Goal: Information Seeking & Learning: Check status

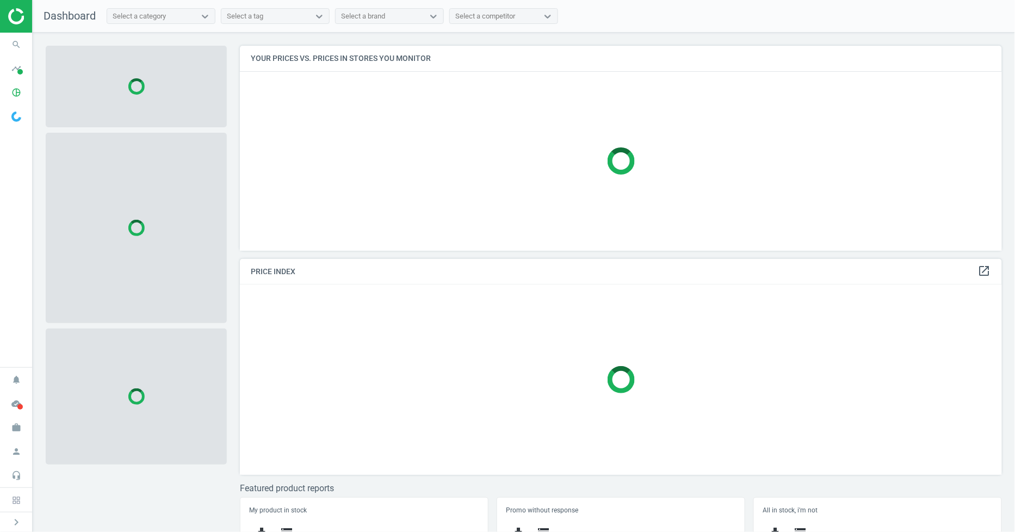
scroll to position [224, 772]
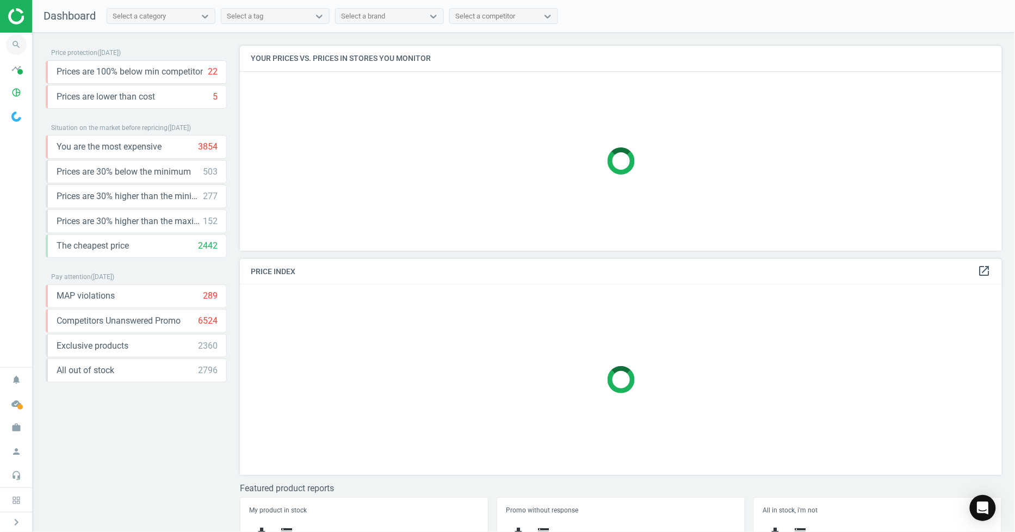
click at [14, 50] on icon "search" at bounding box center [16, 44] width 21 height 21
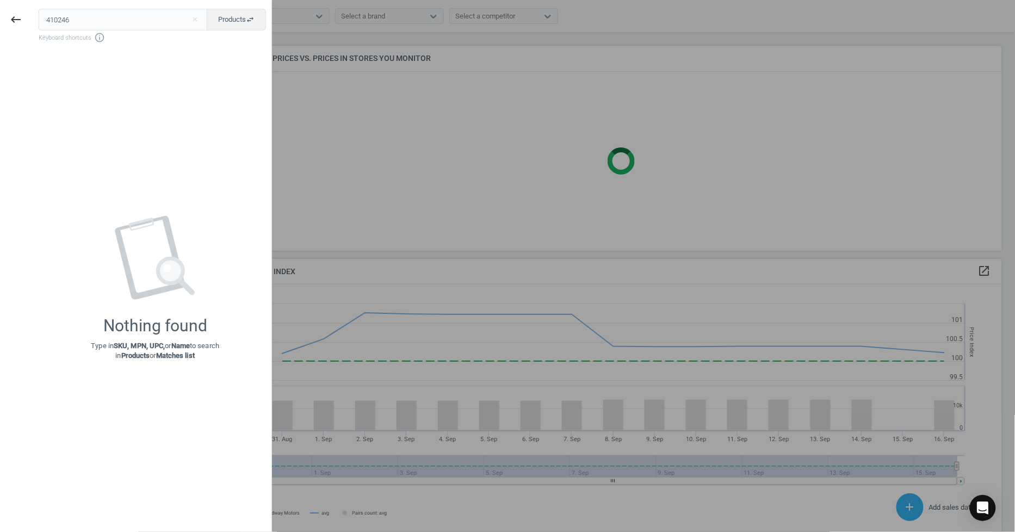
scroll to position [269, 772]
type input "410246"
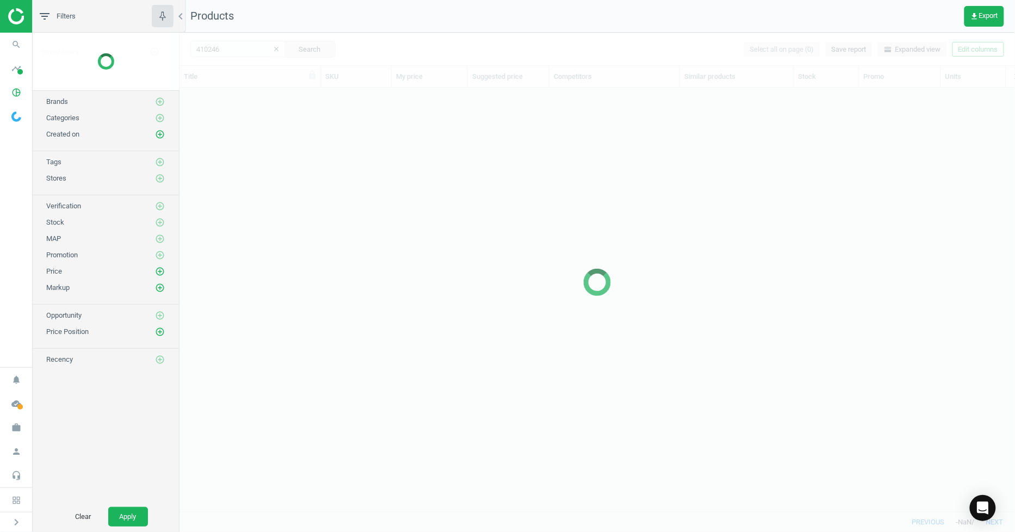
scroll to position [405, 827]
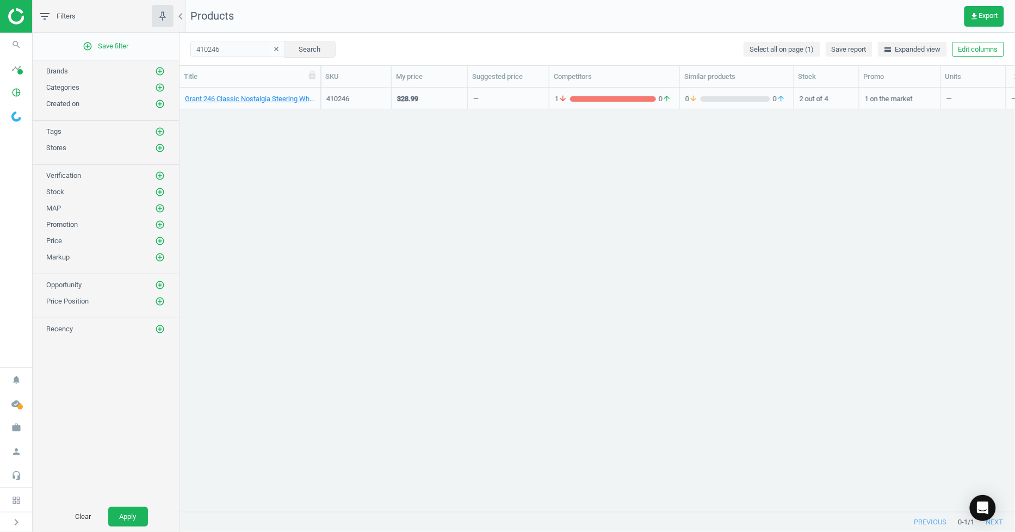
click at [215, 104] on div "Grant 246 Classic Nostalgia Steering Wheel, 15 Inch, Walnut" at bounding box center [250, 101] width 130 height 14
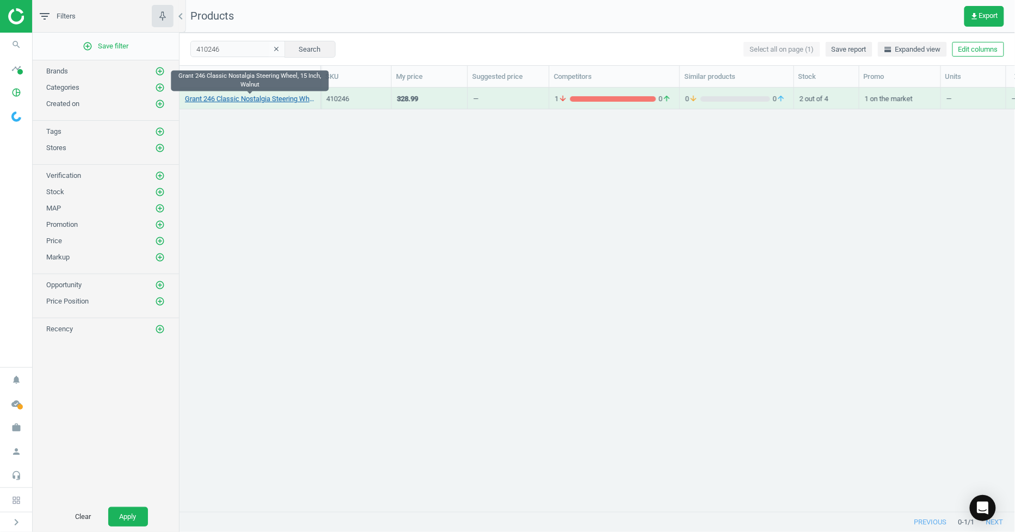
click at [218, 97] on link "Grant 246 Classic Nostalgia Steering Wheel, 15 Inch, Walnut" at bounding box center [250, 99] width 130 height 10
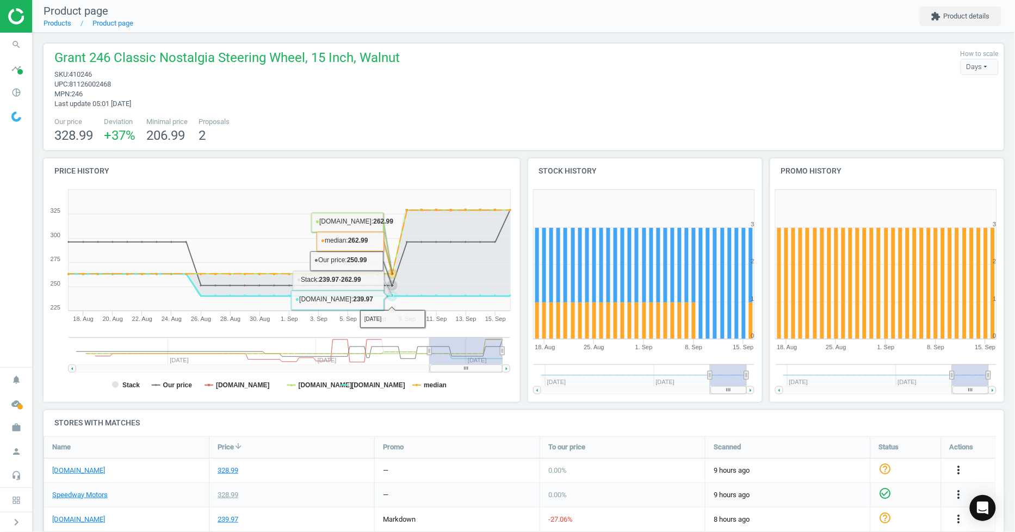
scroll to position [147, 0]
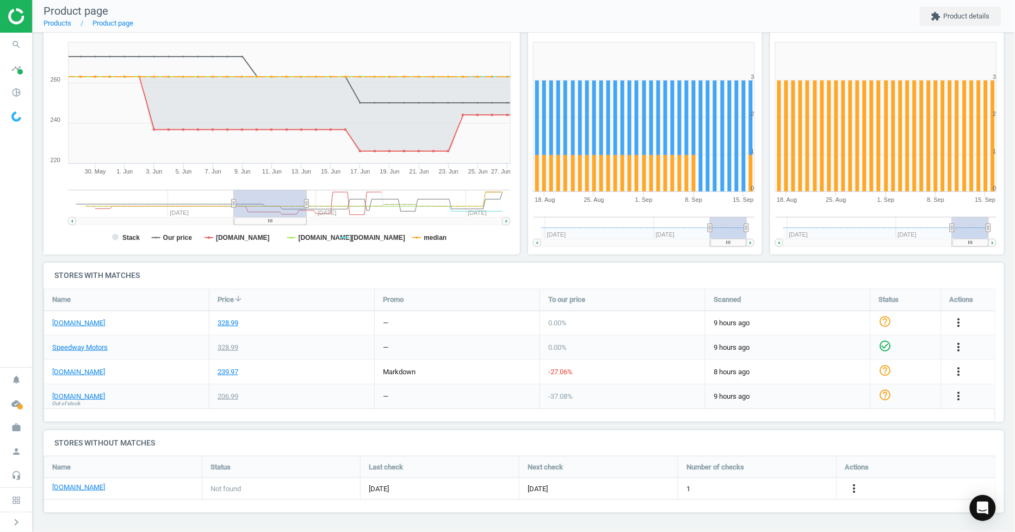
drag, startPoint x: 432, startPoint y: 207, endPoint x: 236, endPoint y: 219, distance: 196.1
click at [236, 219] on icon "Created with Highstock 6.2.0 Stack Our price summitracing.com jegs.com pitstopu…" at bounding box center [280, 146] width 472 height 218
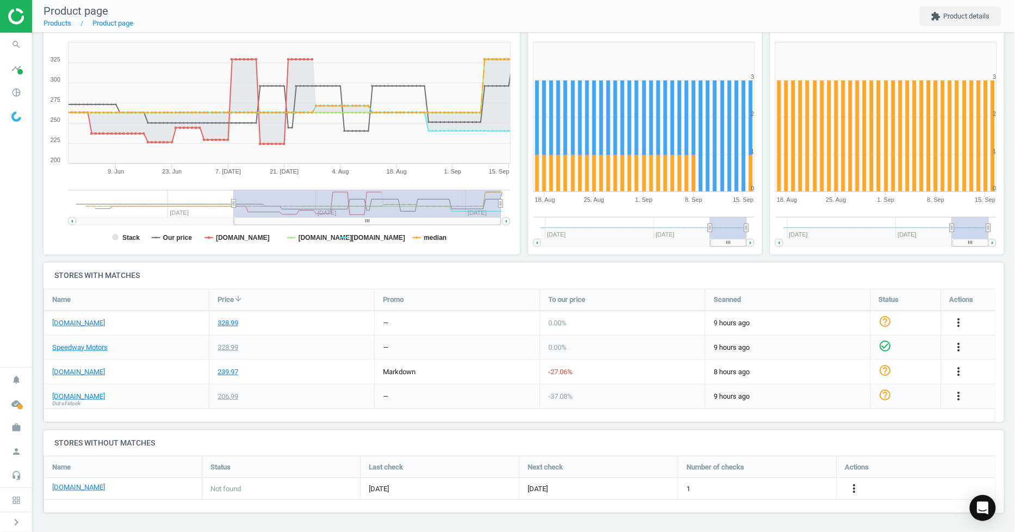
drag, startPoint x: 306, startPoint y: 203, endPoint x: 584, endPoint y: 211, distance: 277.5
click at [594, 212] on div "Price history Created with Highstock 6.2.0 Stack Our price summitracing.com jeg…" at bounding box center [524, 137] width 969 height 252
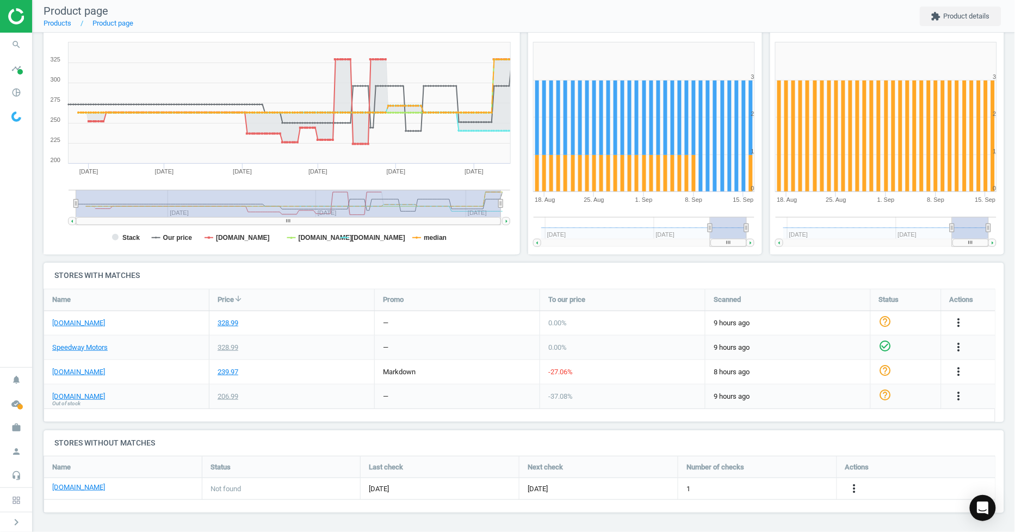
drag, startPoint x: 233, startPoint y: 202, endPoint x: 65, endPoint y: 215, distance: 168.0
click at [65, 215] on icon "Created with Highstock 6.2.0 Stack Our price summitracing.com jegs.com pitstopu…" at bounding box center [280, 146] width 472 height 218
click at [101, 398] on link "[DOMAIN_NAME]" at bounding box center [78, 397] width 53 height 10
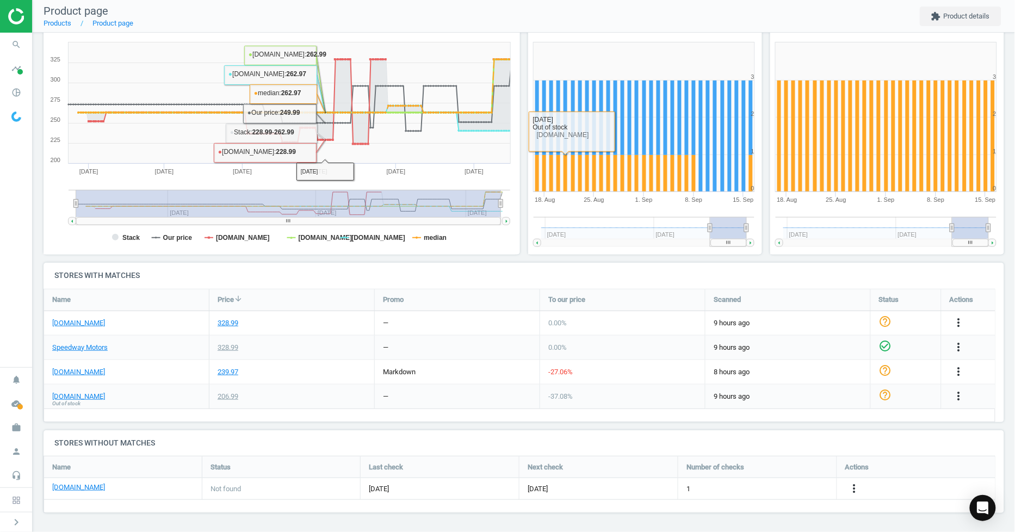
scroll to position [0, 0]
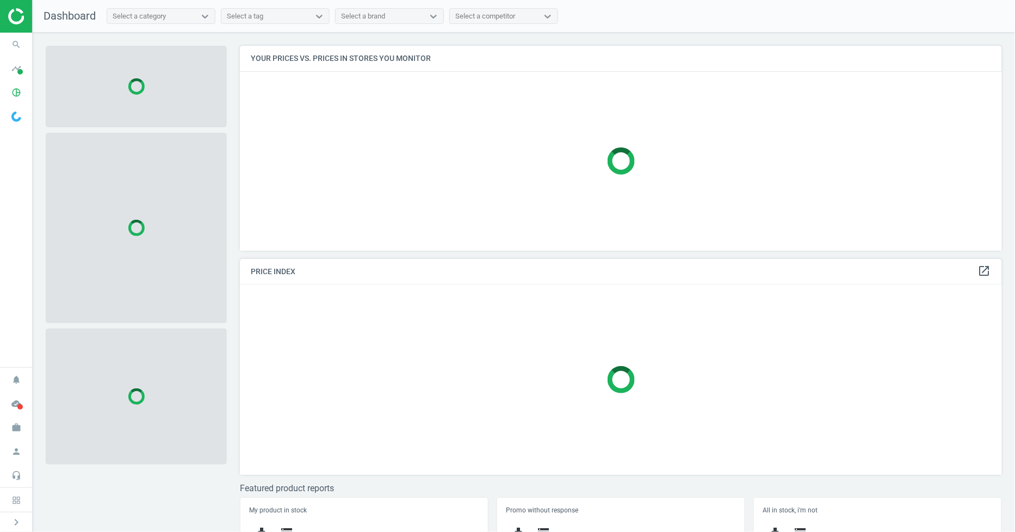
scroll to position [224, 772]
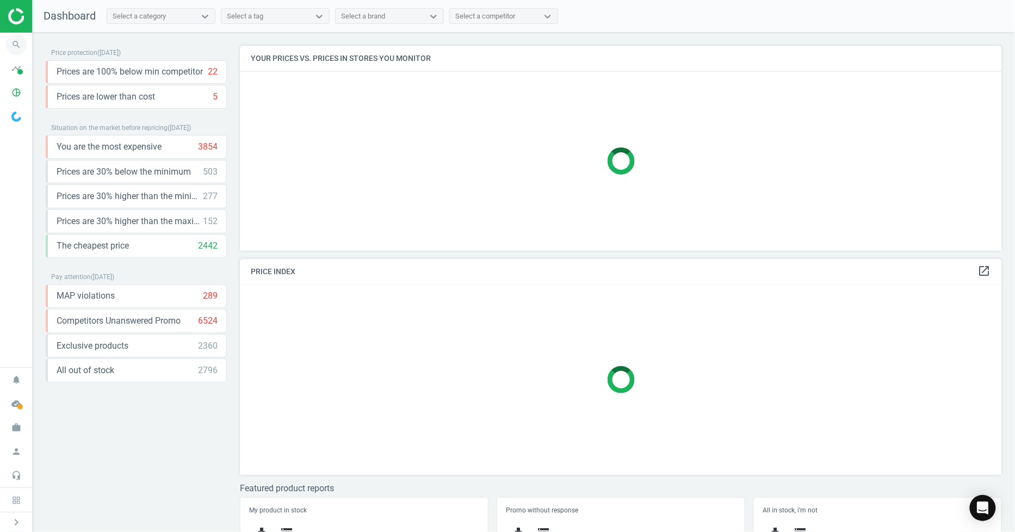
click at [3, 45] on span "search" at bounding box center [16, 45] width 33 height 24
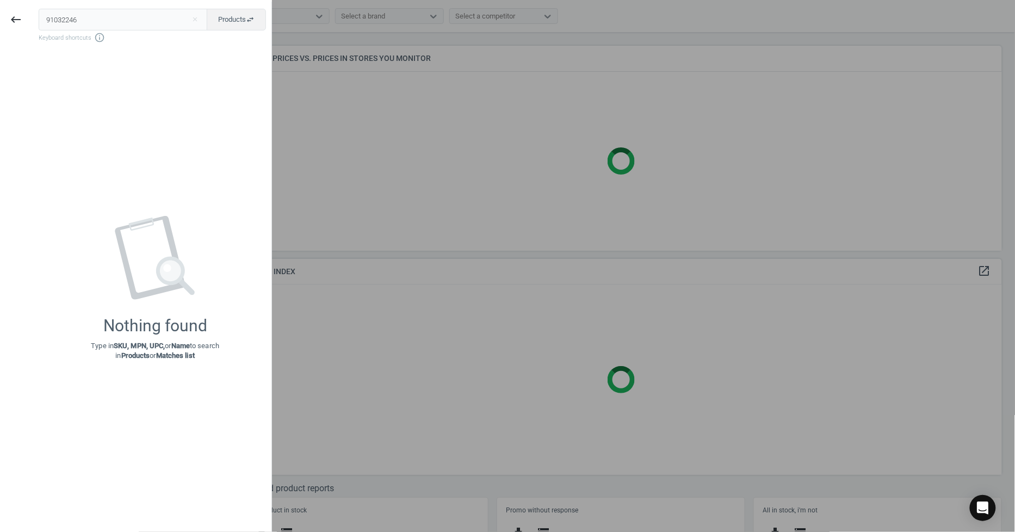
type input "91032246"
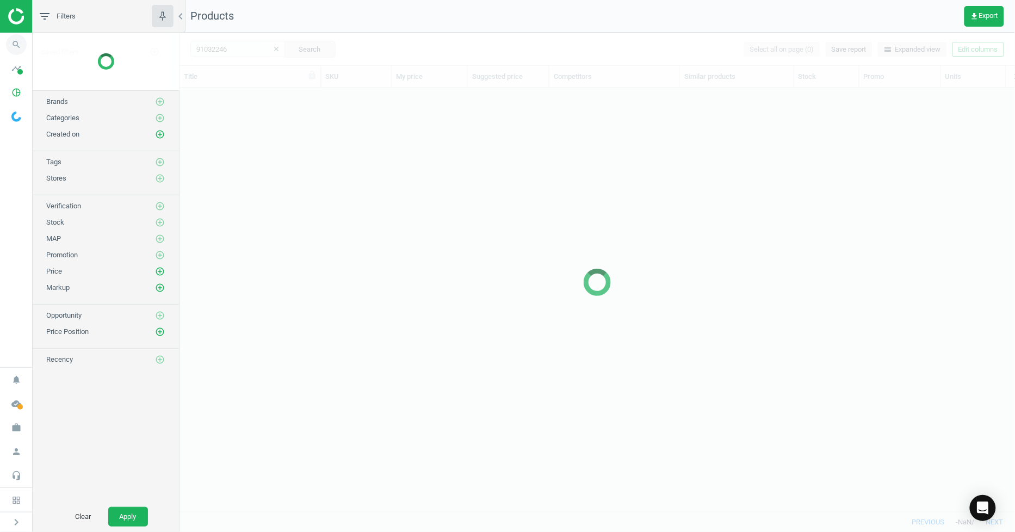
scroll to position [405, 827]
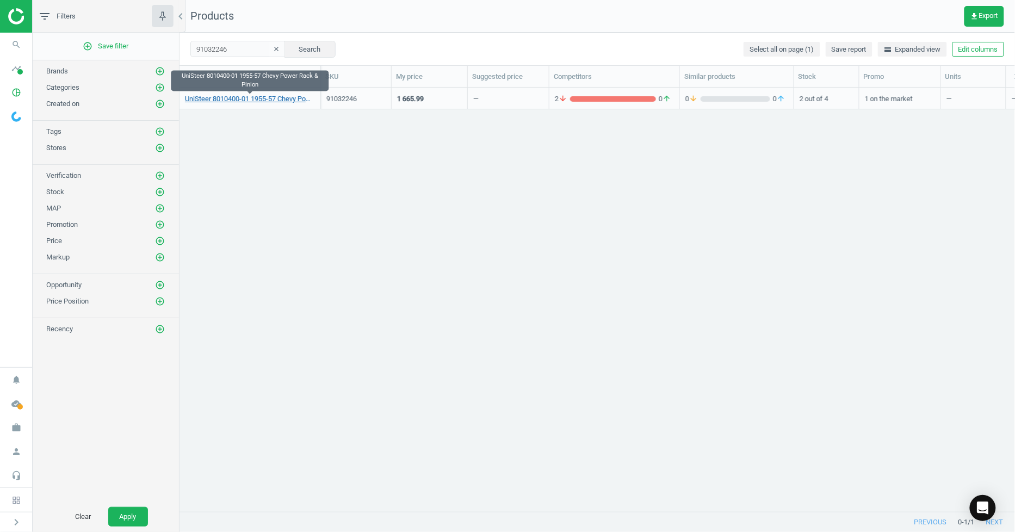
click at [234, 103] on link "UniSteer 8010400-01 1955-57 Chevy Power Rack & Pinion" at bounding box center [250, 99] width 130 height 10
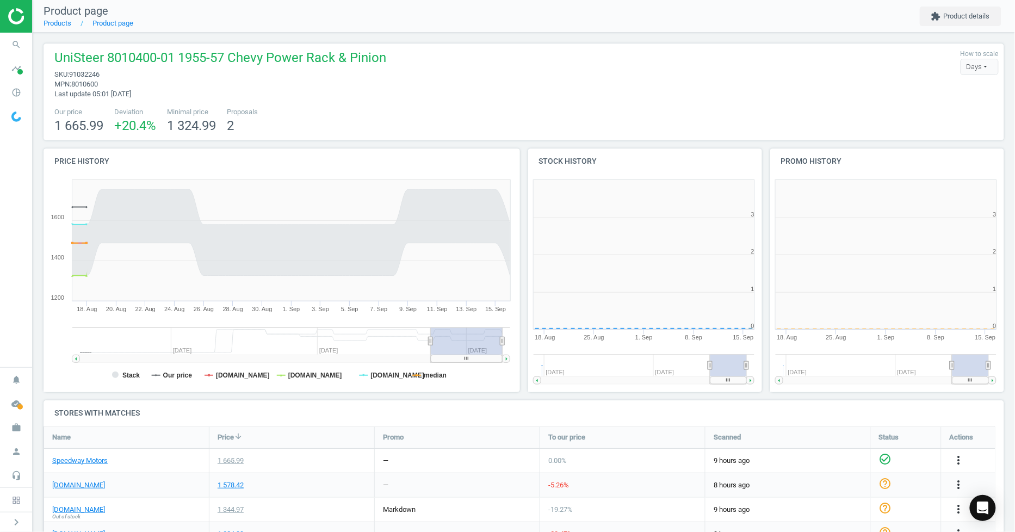
scroll to position [237, 251]
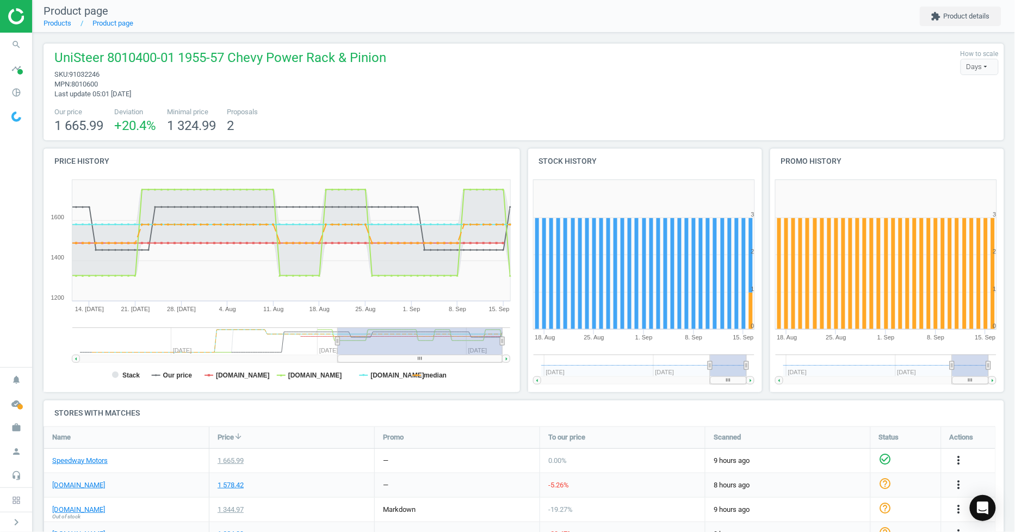
drag, startPoint x: 430, startPoint y: 344, endPoint x: 336, endPoint y: 346, distance: 94.1
click at [336, 346] on g at bounding box center [291, 344] width 438 height 35
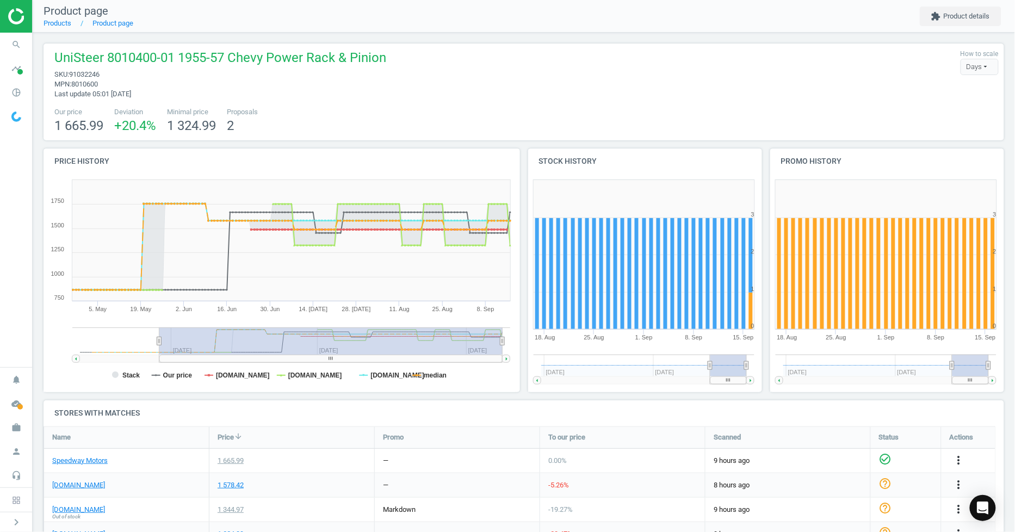
drag, startPoint x: 334, startPoint y: 344, endPoint x: 152, endPoint y: 343, distance: 182.2
click at [157, 343] on icon at bounding box center [159, 341] width 4 height 8
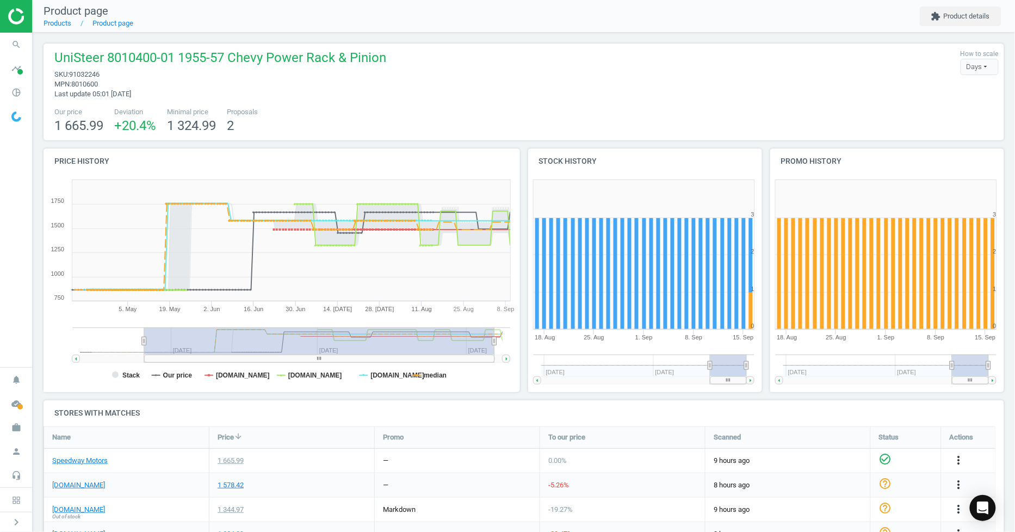
click at [148, 338] on g at bounding box center [291, 344] width 438 height 35
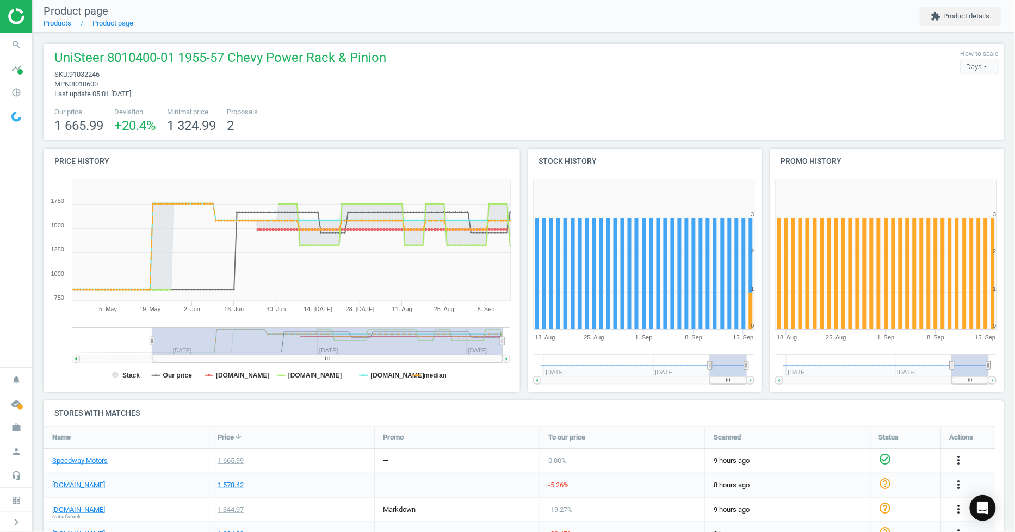
drag, startPoint x: 148, startPoint y: 340, endPoint x: 442, endPoint y: 317, distance: 294.1
click at [442, 317] on icon "Created with Highstock 6.2.0 Stack Our price [DOMAIN_NAME] [DOMAIN_NAME] [DOMAI…" at bounding box center [280, 284] width 472 height 218
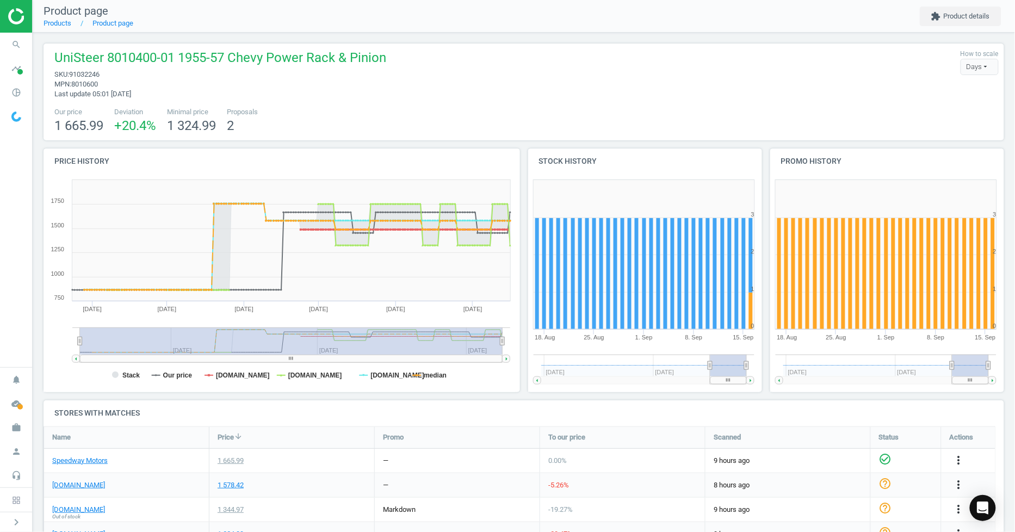
drag, startPoint x: 152, startPoint y: 340, endPoint x: 34, endPoint y: 325, distance: 119.5
click at [4, 339] on section "search Search timeline Data delivery Overview Matches dashboard Matches Rematch…" at bounding box center [507, 266] width 1015 height 532
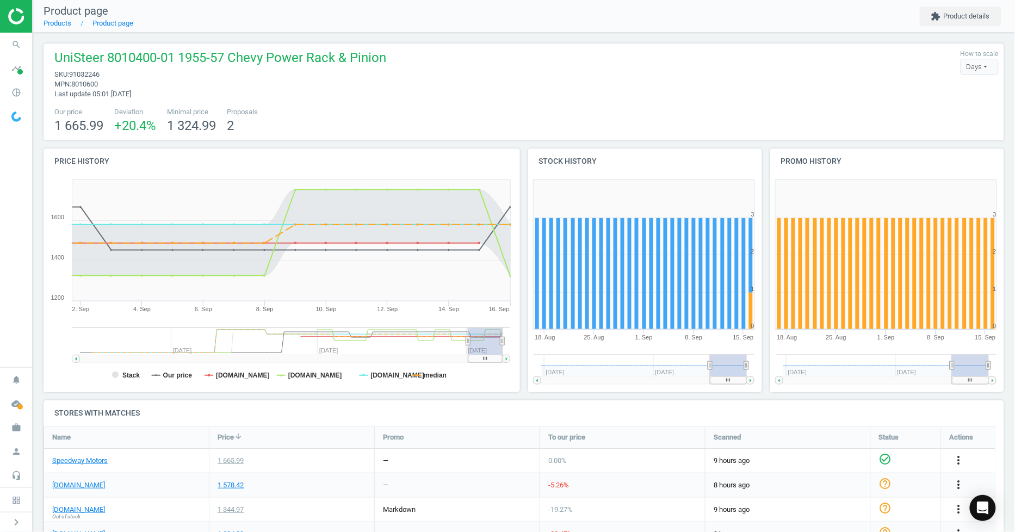
drag, startPoint x: 82, startPoint y: 340, endPoint x: 468, endPoint y: 351, distance: 386.3
click at [468, 350] on g at bounding box center [291, 344] width 438 height 35
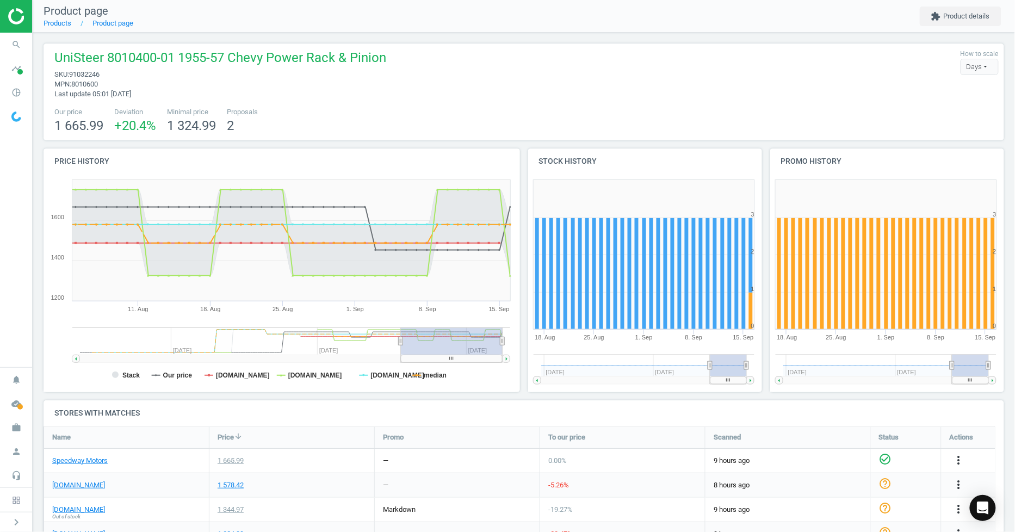
drag, startPoint x: 466, startPoint y: 342, endPoint x: 401, endPoint y: 349, distance: 65.7
click at [401, 349] on g at bounding box center [291, 344] width 438 height 35
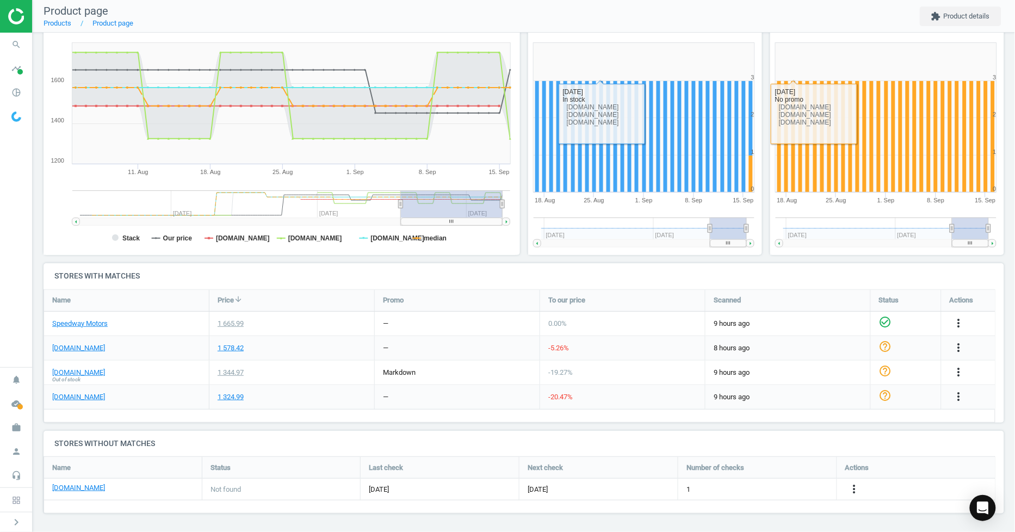
scroll to position [0, 0]
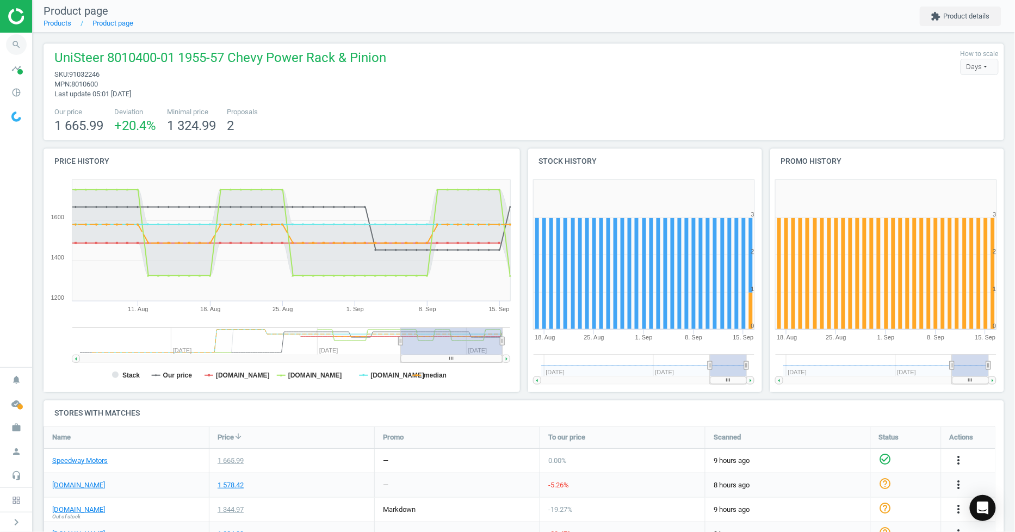
click at [20, 47] on icon "search" at bounding box center [16, 44] width 21 height 21
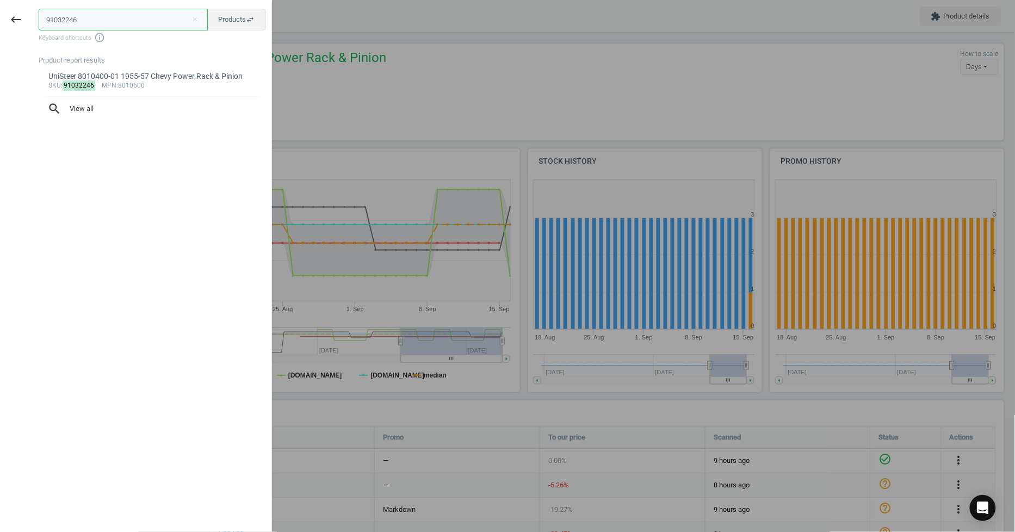
paste input "41882706"
paste input "text"
type input "41882706"
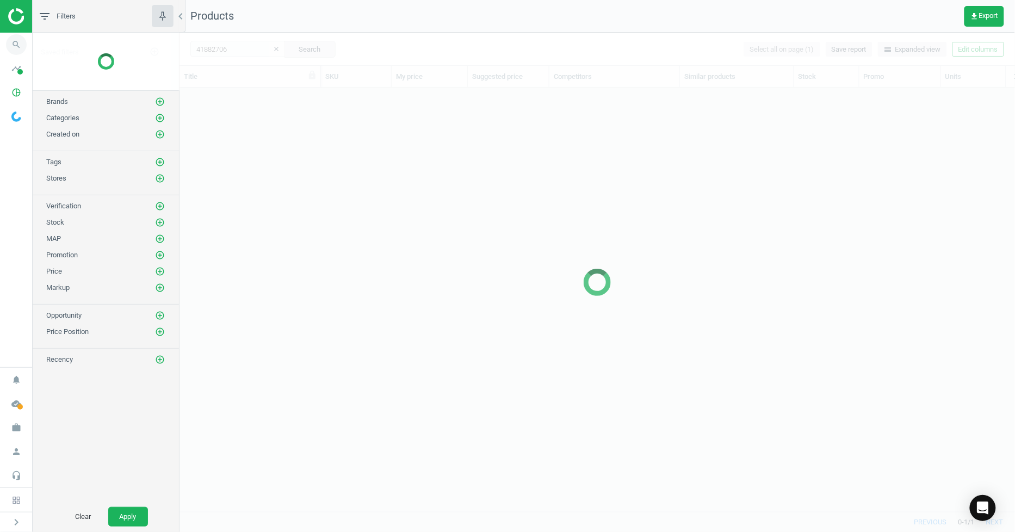
scroll to position [405, 827]
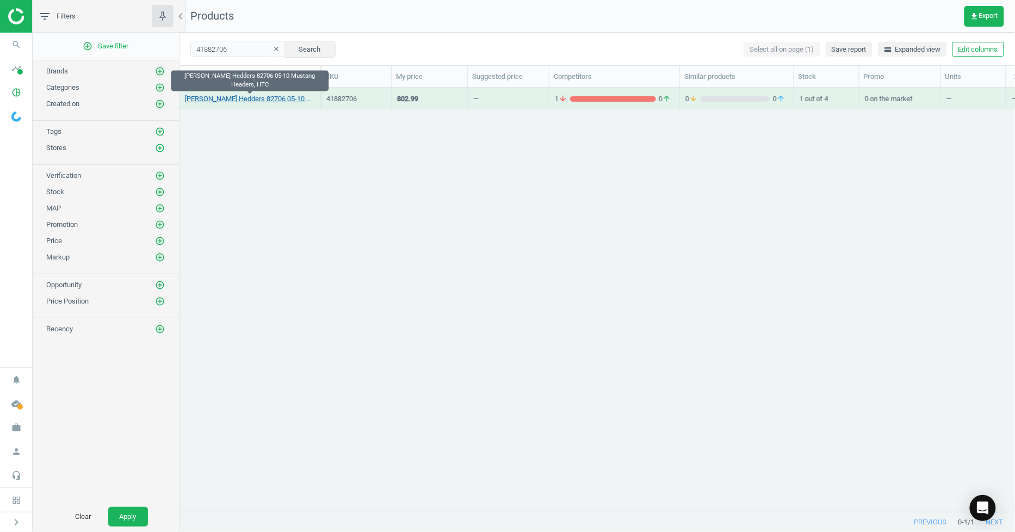
click at [274, 101] on link "[PERSON_NAME] Hedders 82706 05-10 Mustang Headers, HTC" at bounding box center [250, 99] width 130 height 10
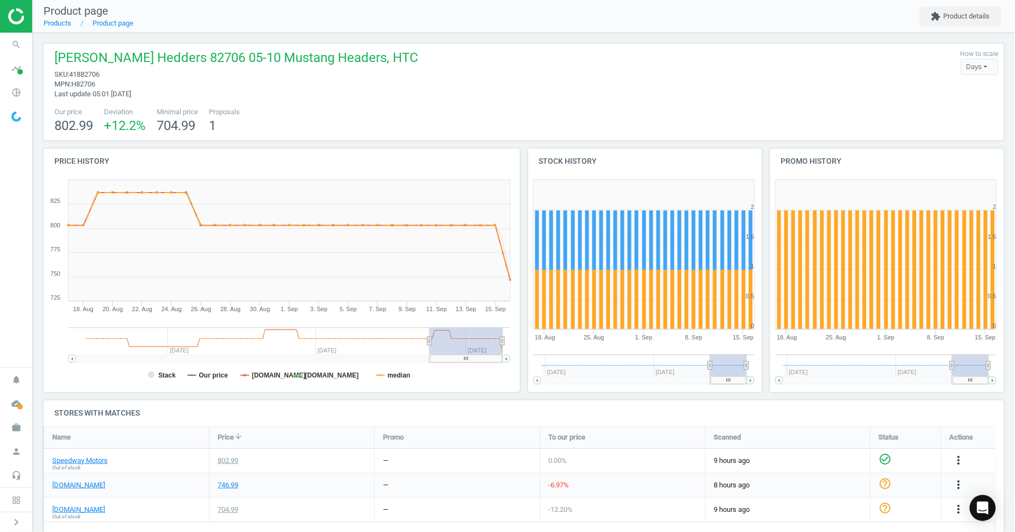
drag, startPoint x: 478, startPoint y: 341, endPoint x: 495, endPoint y: 340, distance: 17.4
click at [495, 340] on rect at bounding box center [466, 340] width 73 height 27
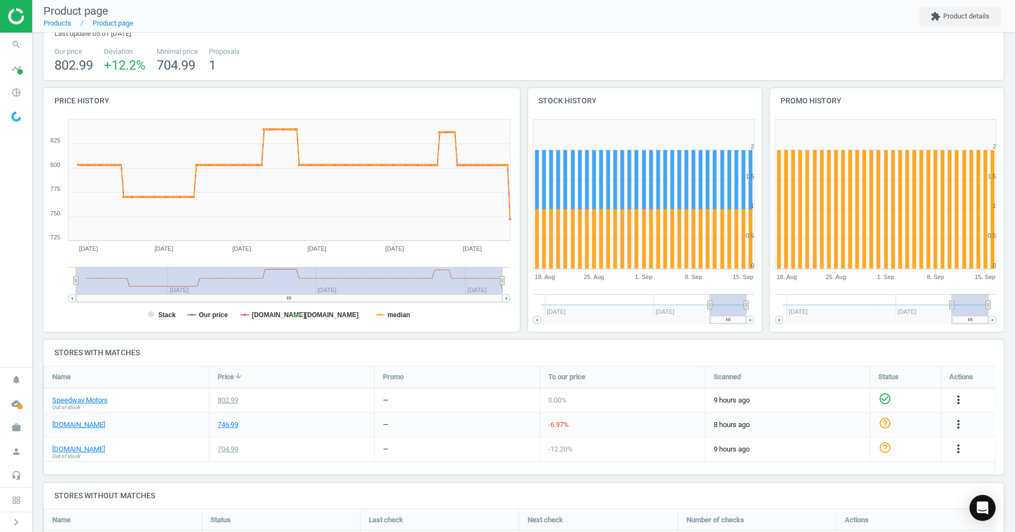
drag, startPoint x: 430, startPoint y: 278, endPoint x: 7, endPoint y: 286, distance: 423.2
click at [2, 290] on section "search Search timeline Data delivery Overview Matches dashboard Matches Rematch…" at bounding box center [507, 266] width 1015 height 532
click at [69, 421] on link "[DOMAIN_NAME]" at bounding box center [78, 425] width 53 height 10
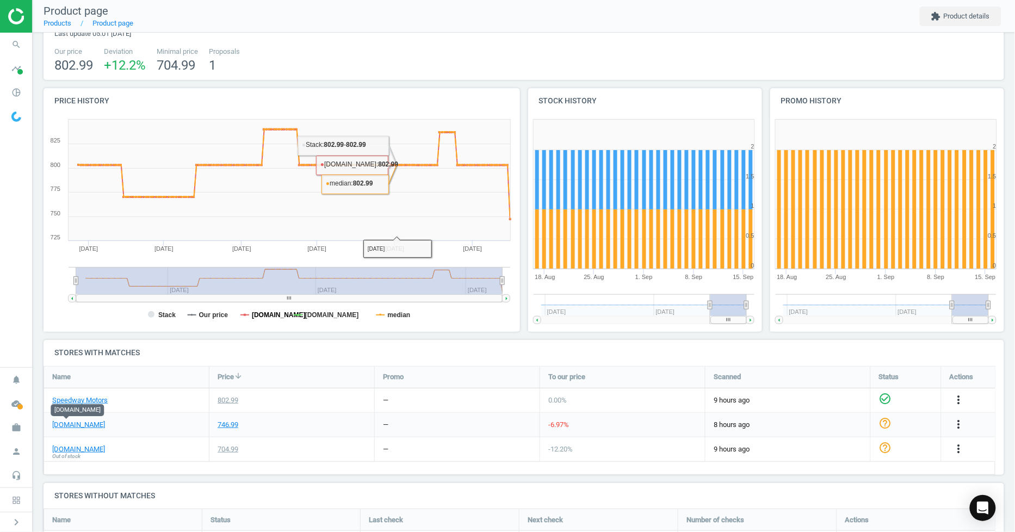
scroll to position [134, 0]
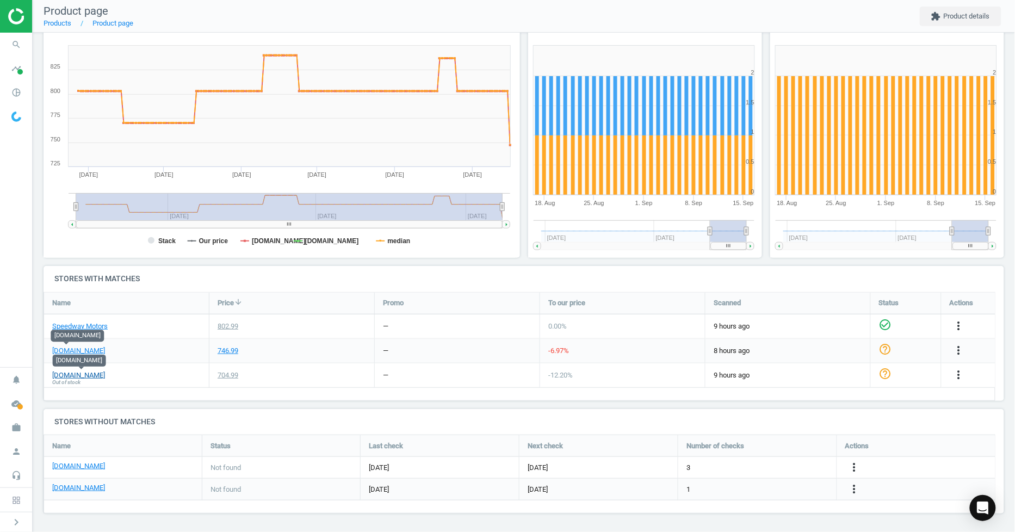
click at [91, 379] on link "[DOMAIN_NAME]" at bounding box center [78, 375] width 53 height 10
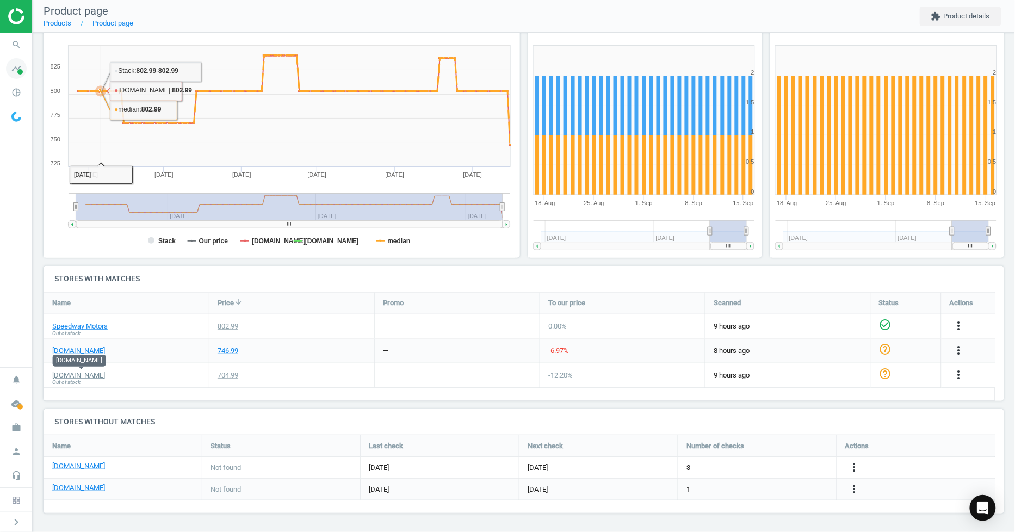
scroll to position [14, 0]
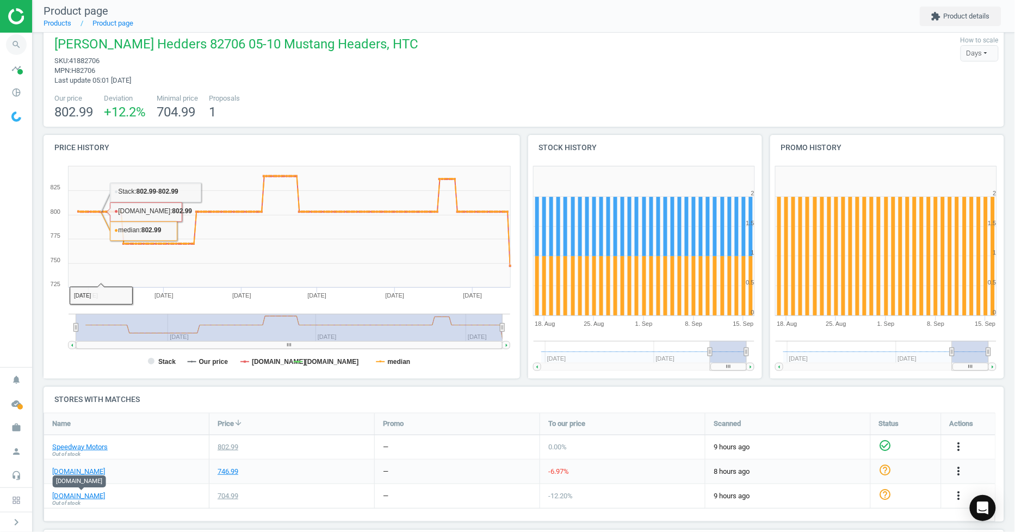
click at [22, 47] on icon "search" at bounding box center [16, 44] width 21 height 21
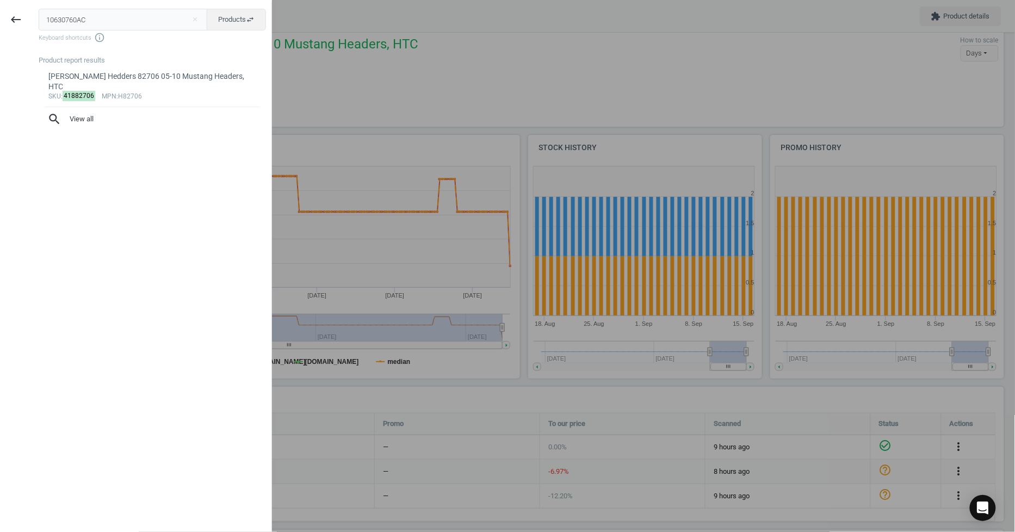
type input "10630760AC"
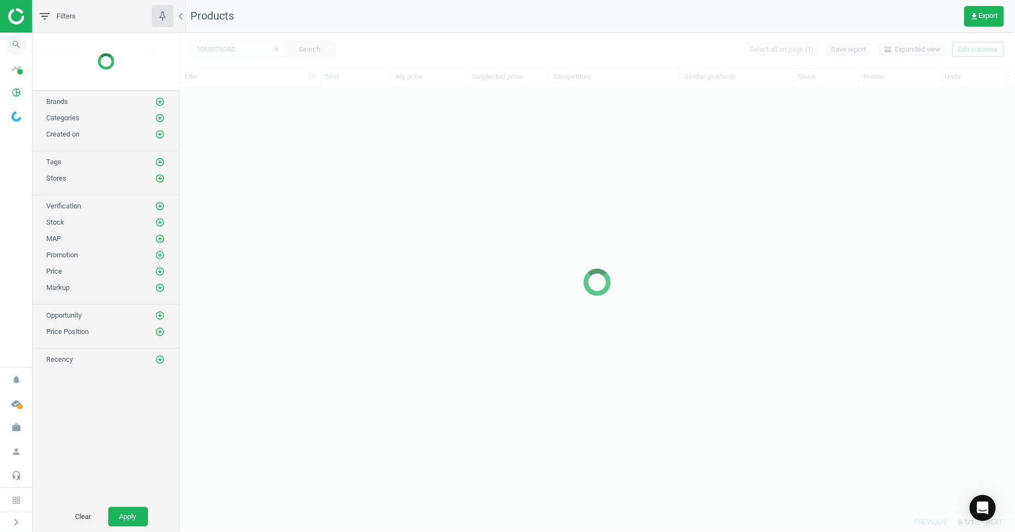
scroll to position [405, 827]
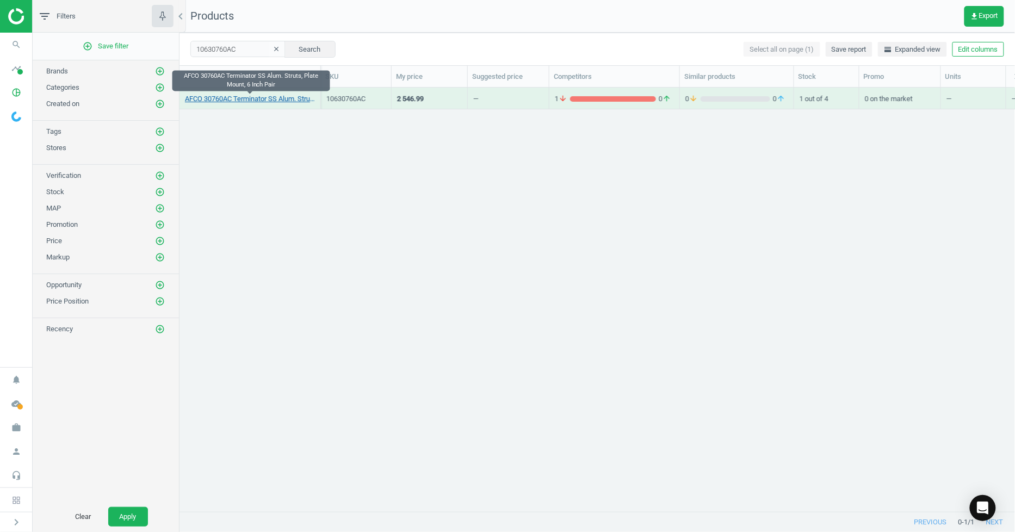
click at [301, 103] on link "AFCO 30760AC Terminator SS Alum. Struts, Plate Mount, 6 Inch Pair" at bounding box center [250, 99] width 130 height 10
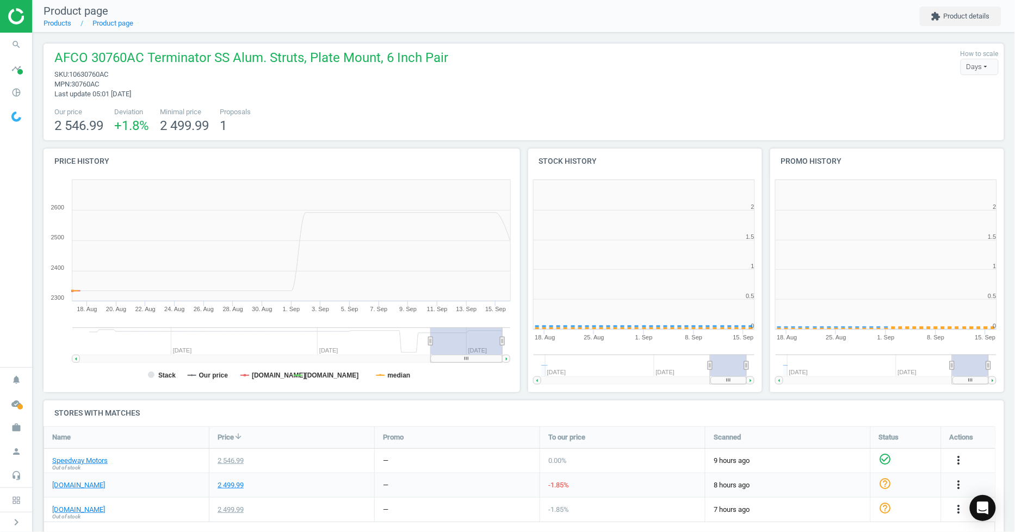
scroll to position [237, 251]
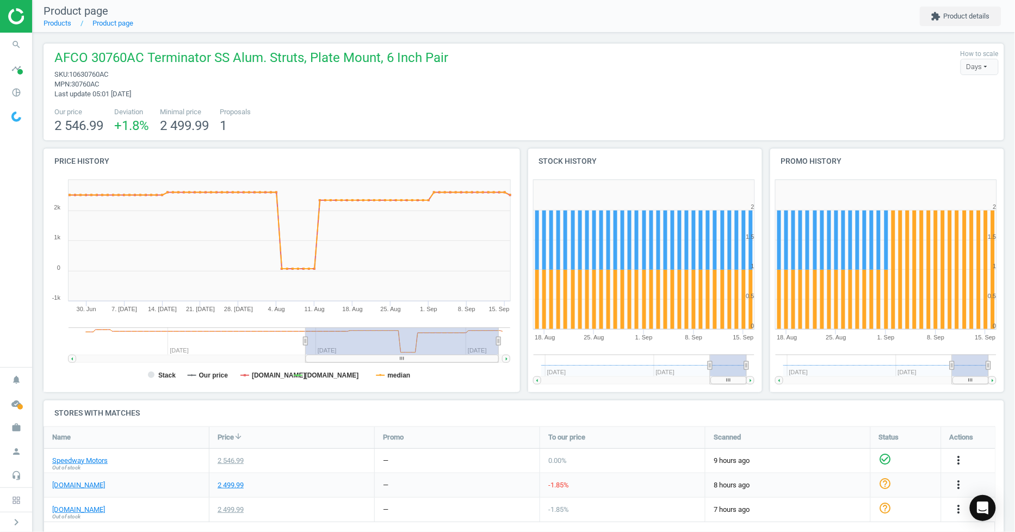
drag, startPoint x: 432, startPoint y: 343, endPoint x: 306, endPoint y: 351, distance: 127.0
click at [306, 351] on g at bounding box center [290, 344] width 442 height 35
drag, startPoint x: 393, startPoint y: 354, endPoint x: 442, endPoint y: 352, distance: 49.5
click at [442, 352] on icon "Created with Highstock 6.2.0 Stack Our price [DOMAIN_NAME] [DOMAIN_NAME] median…" at bounding box center [280, 284] width 472 height 218
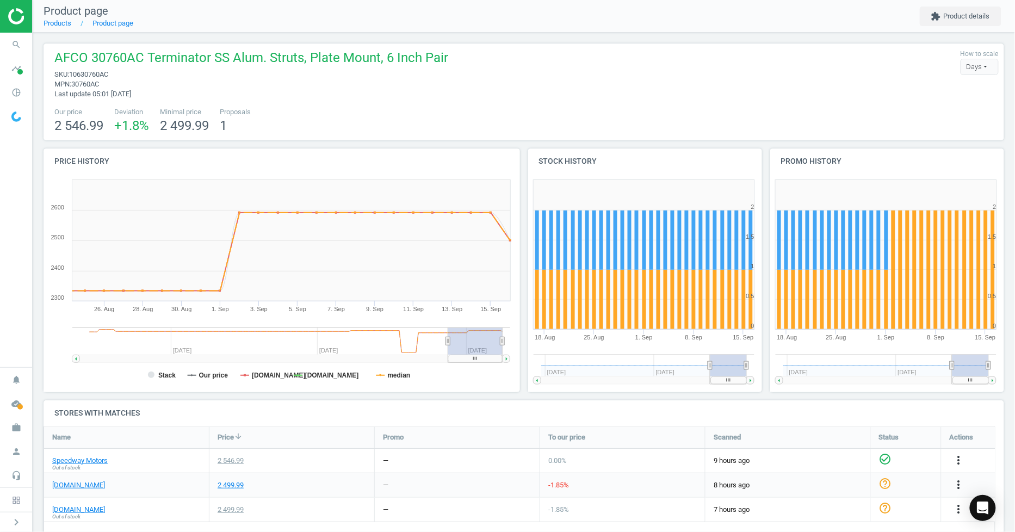
drag, startPoint x: 308, startPoint y: 340, endPoint x: 448, endPoint y: 338, distance: 139.8
click at [448, 338] on icon at bounding box center [447, 341] width 4 height 8
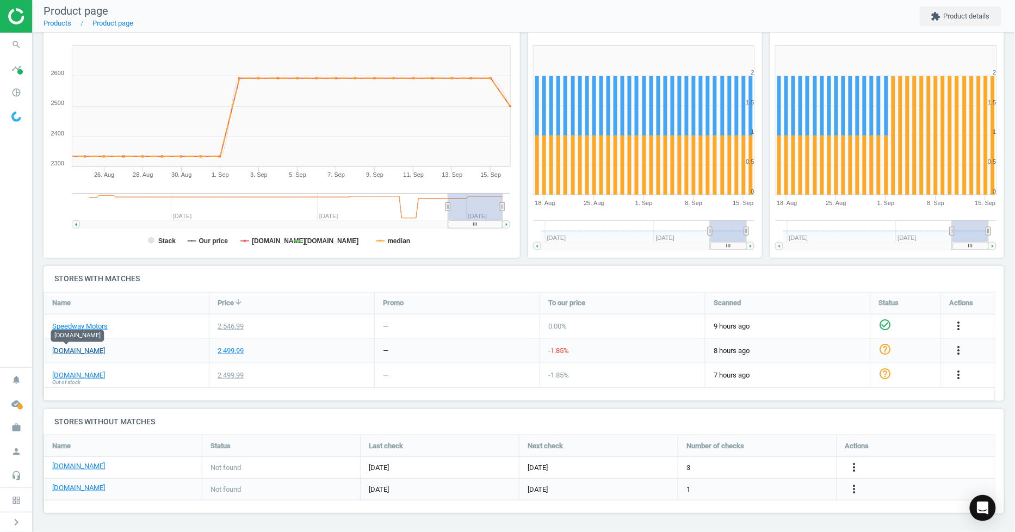
click at [56, 351] on link "[DOMAIN_NAME]" at bounding box center [78, 351] width 53 height 10
click at [72, 354] on link "[DOMAIN_NAME]" at bounding box center [78, 351] width 53 height 10
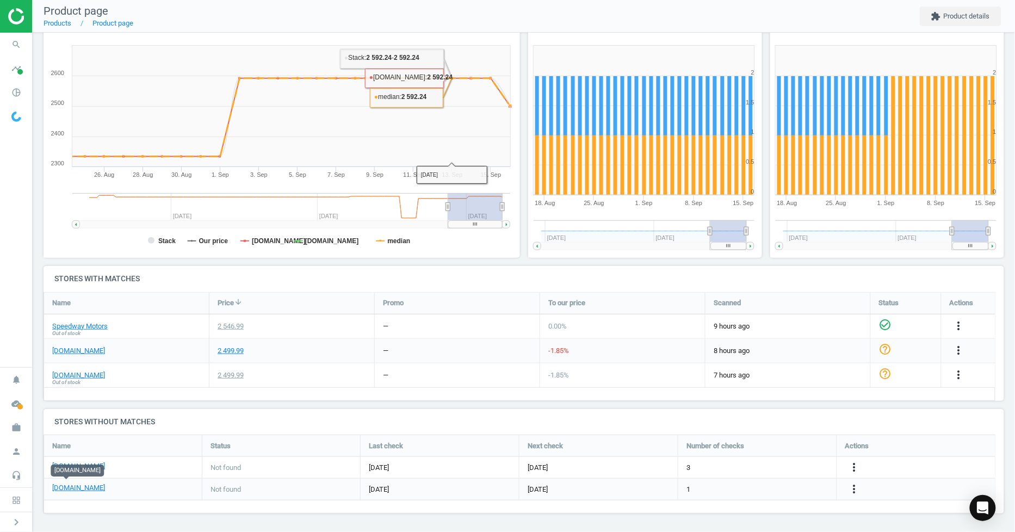
scroll to position [0, 0]
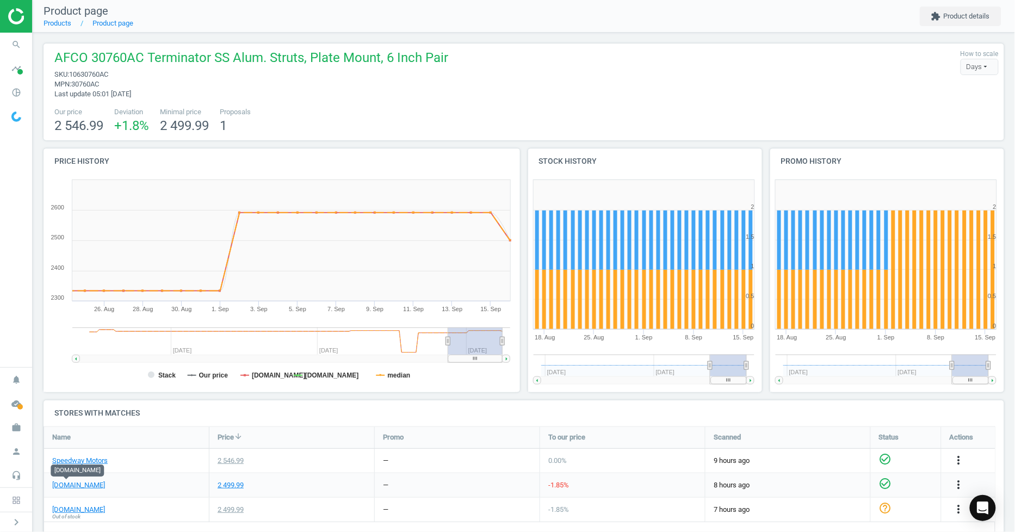
click at [889, 481] on icon "check_circle_outline" at bounding box center [885, 483] width 13 height 13
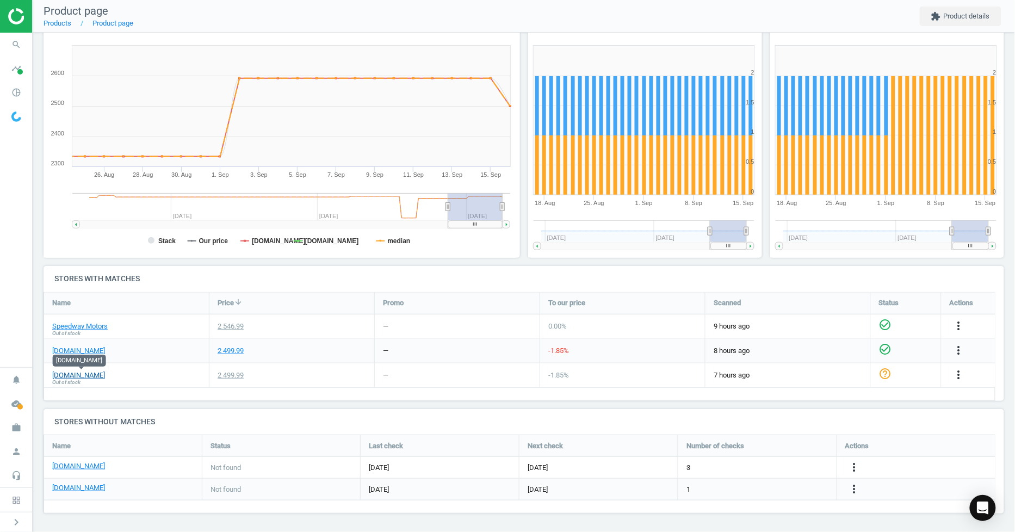
click at [87, 371] on link "[DOMAIN_NAME]" at bounding box center [78, 375] width 53 height 10
click at [886, 371] on icon "check_circle_outline" at bounding box center [885, 373] width 13 height 13
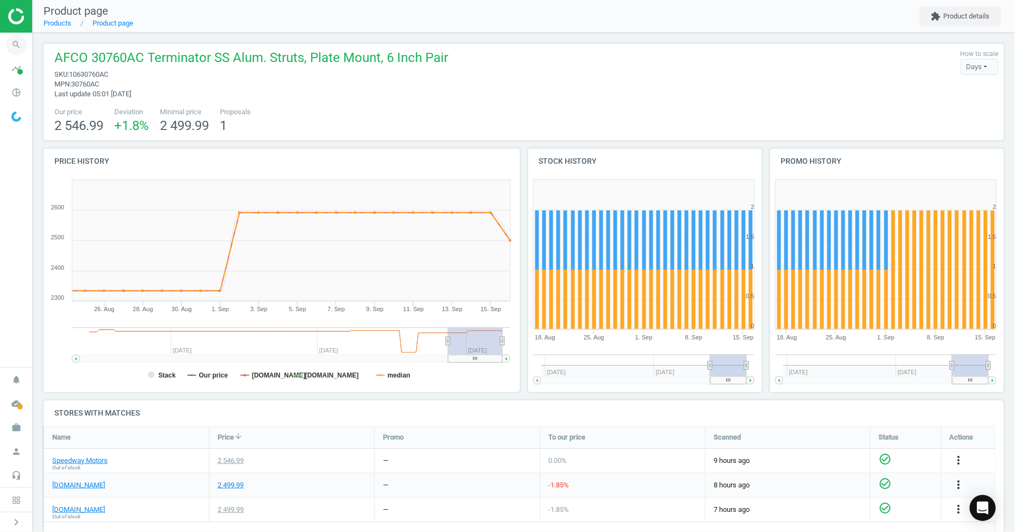
click at [4, 45] on span "search" at bounding box center [16, 45] width 33 height 24
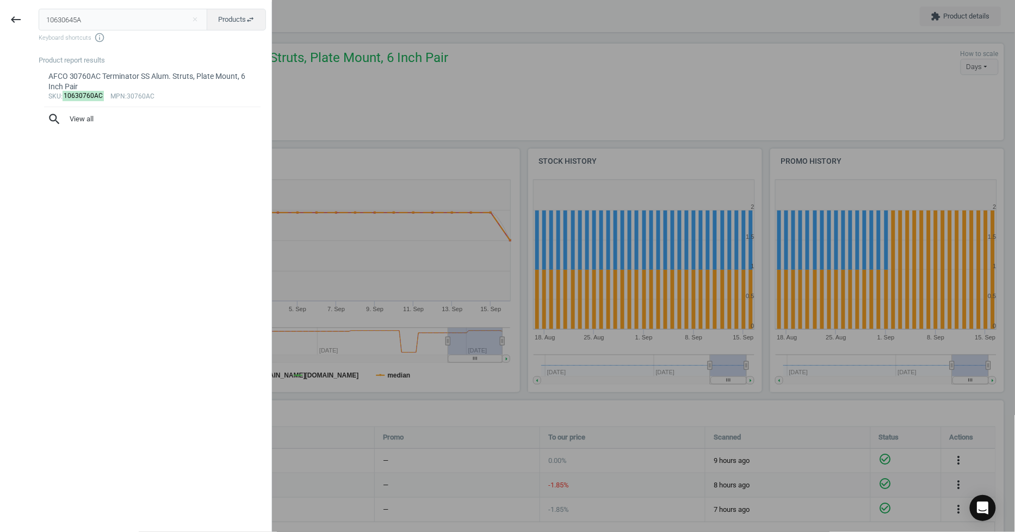
type input "10630645A"
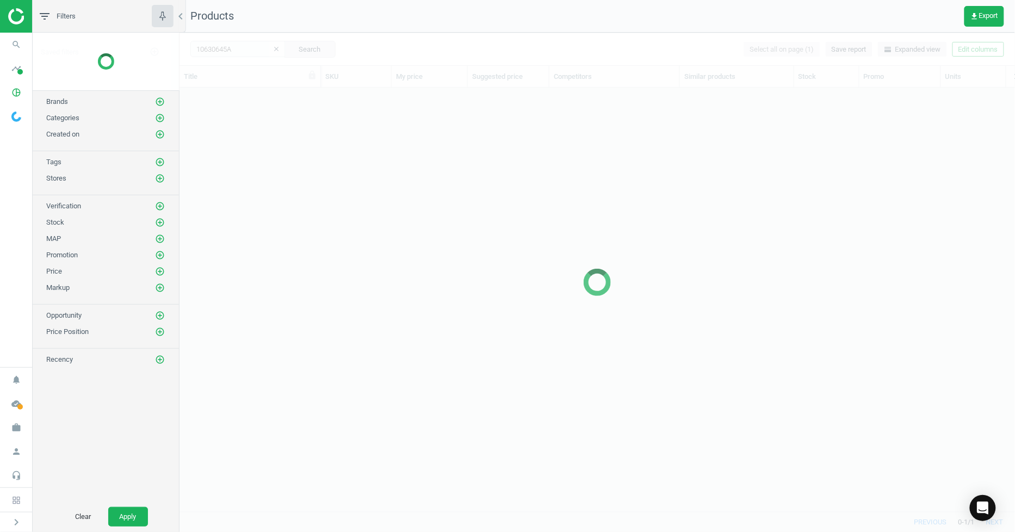
scroll to position [405, 827]
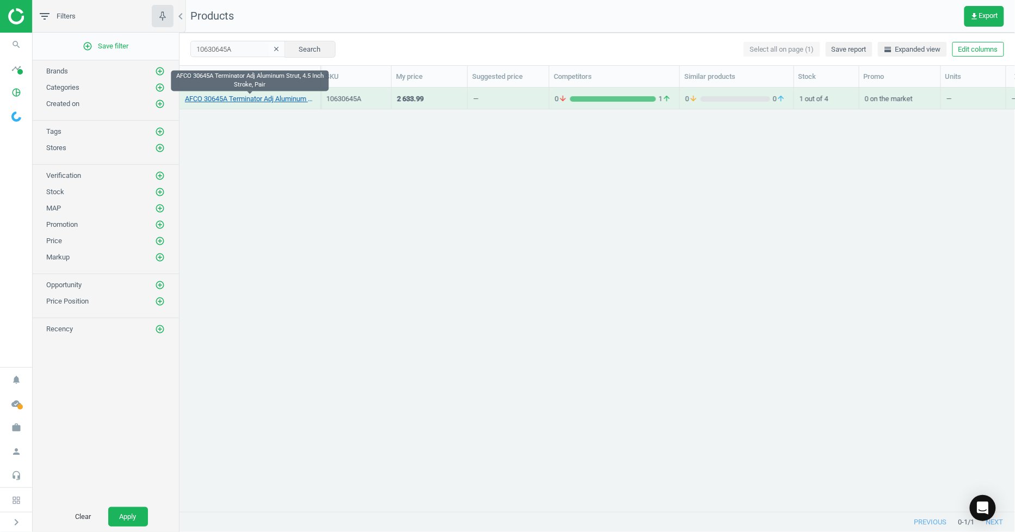
click at [267, 98] on link "AFCO 30645A Terminator Adj Aluminum Strut, 4.5 Inch Stroke, Pair" at bounding box center [250, 99] width 130 height 10
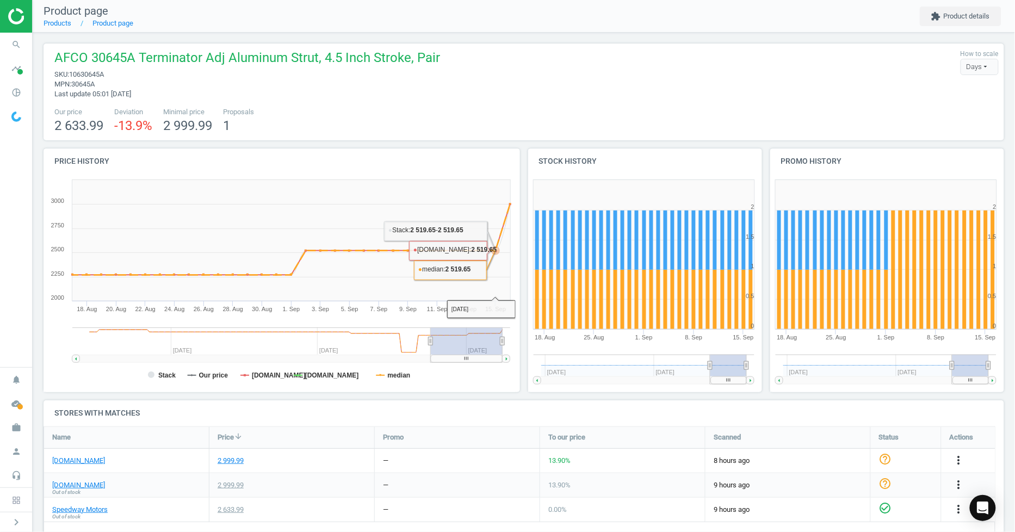
scroll to position [121, 0]
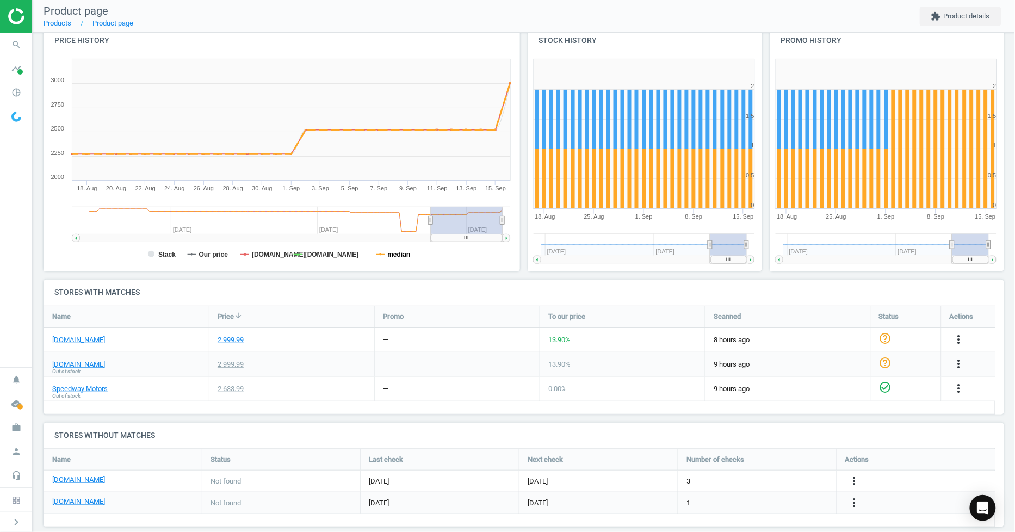
click at [392, 252] on tspan "median" at bounding box center [398, 255] width 23 height 8
click at [75, 365] on link "[DOMAIN_NAME]" at bounding box center [78, 364] width 53 height 10
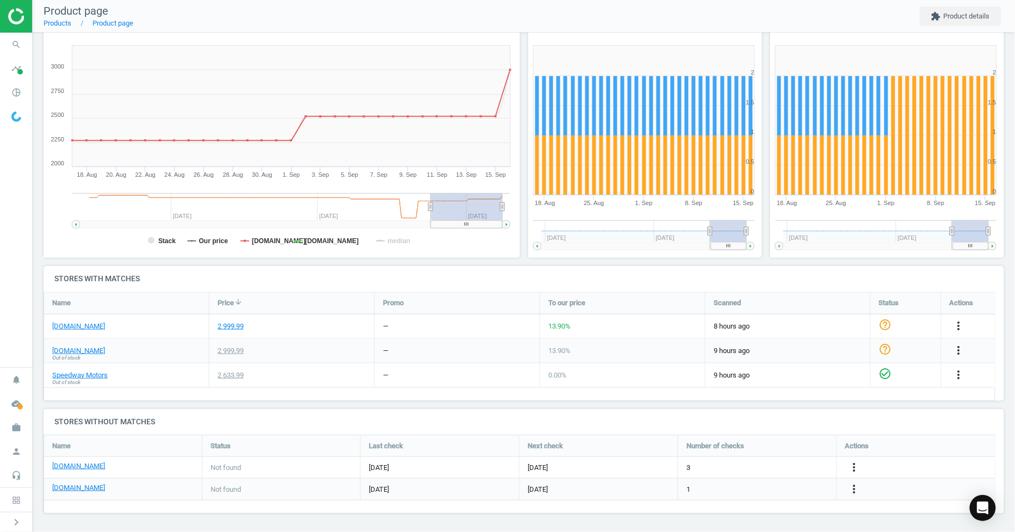
scroll to position [0, 0]
